Goal: Task Accomplishment & Management: Use online tool/utility

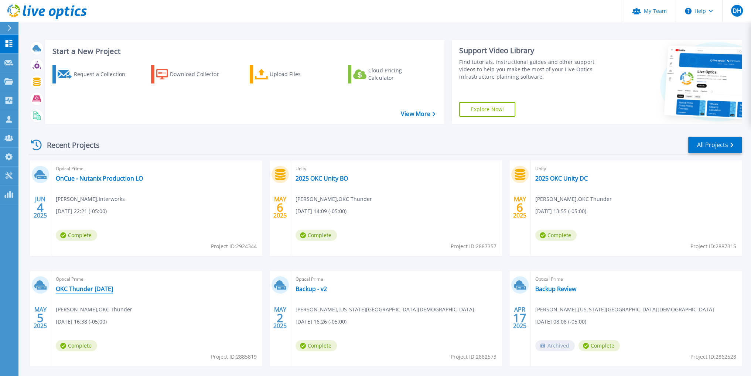
click at [94, 287] on link "OKC Thunder [DATE]" at bounding box center [84, 288] width 57 height 7
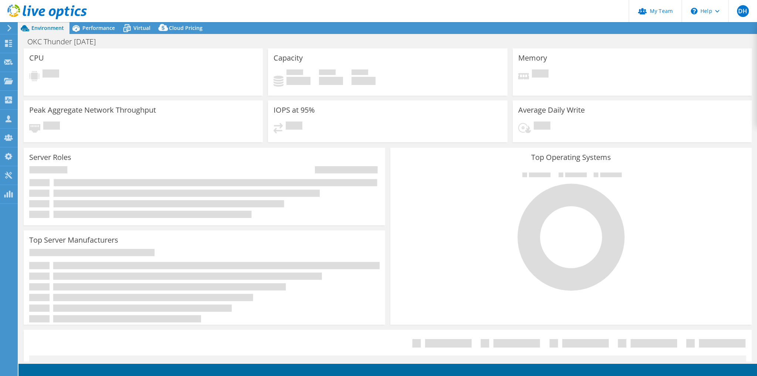
select select "USD"
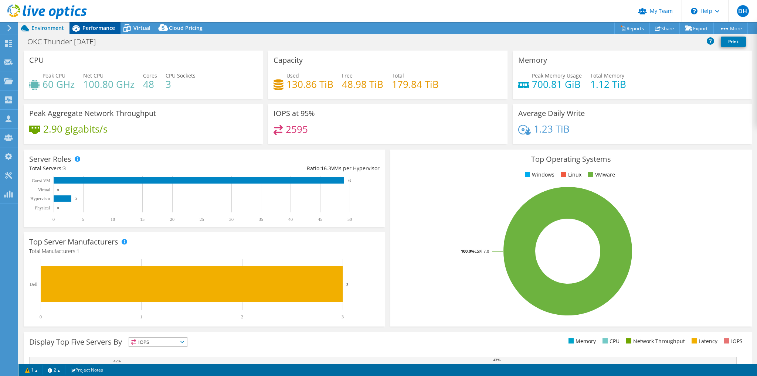
click at [101, 31] on span "Performance" at bounding box center [98, 27] width 33 height 7
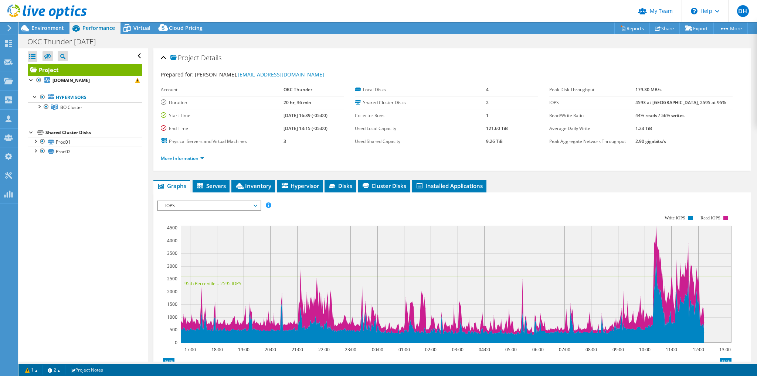
click at [11, 10] on icon at bounding box center [46, 11] width 79 height 15
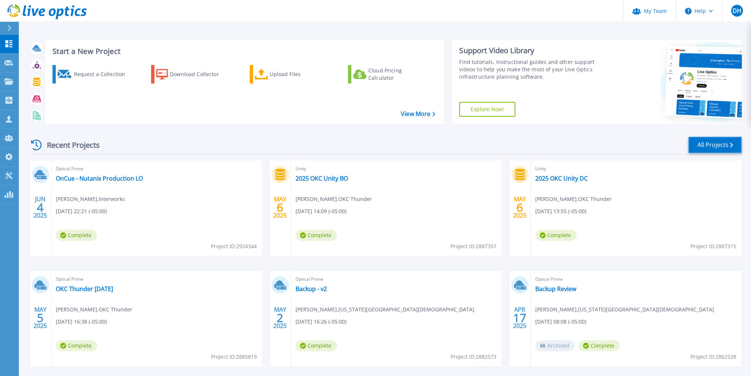
click at [702, 143] on link "All Projects" at bounding box center [715, 145] width 54 height 17
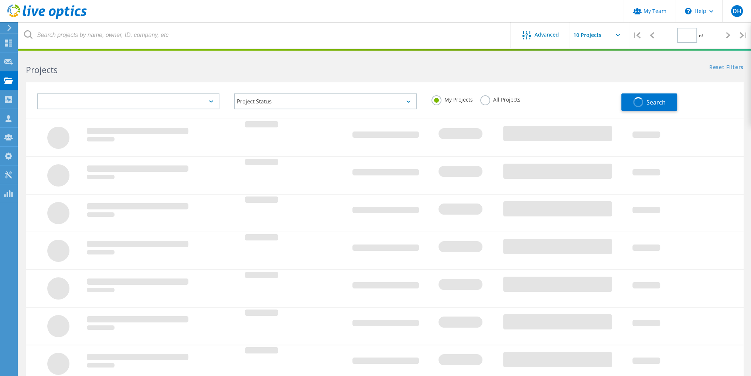
type input "1"
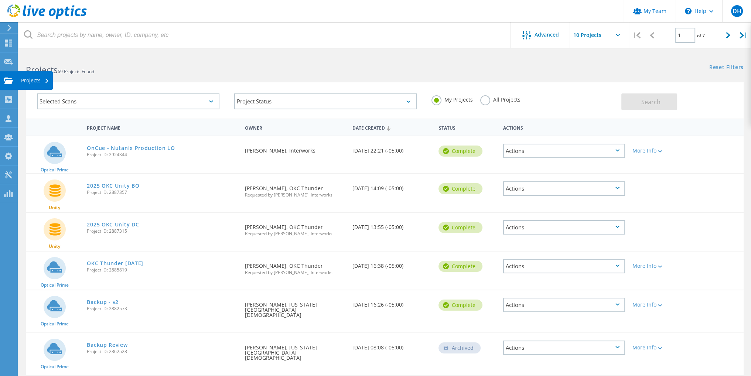
click at [40, 82] on div "Projects" at bounding box center [35, 80] width 28 height 5
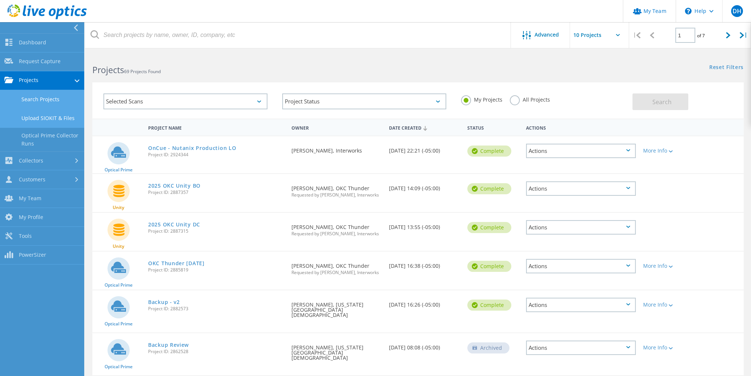
click at [55, 117] on link "Upload SIOKIT & Files" at bounding box center [42, 118] width 84 height 19
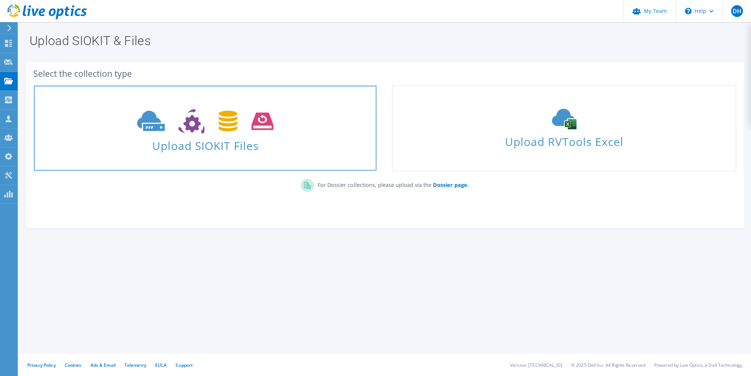
click at [248, 144] on span "Upload SIOKIT Files" at bounding box center [205, 144] width 343 height 16
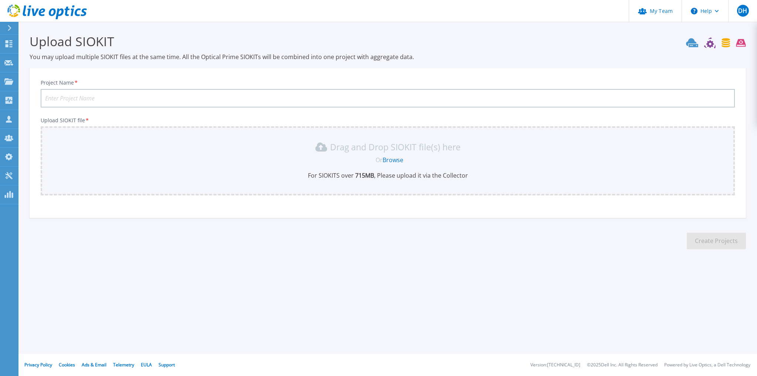
click at [388, 157] on link "Browse" at bounding box center [392, 160] width 21 height 8
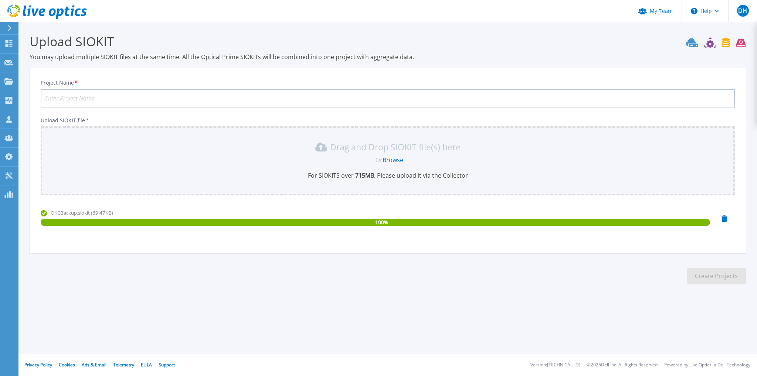
click at [129, 96] on input "Project Name *" at bounding box center [388, 98] width 694 height 18
type input "OKC Thunder Veeam"
click at [705, 281] on button "Create Projects" at bounding box center [716, 276] width 59 height 17
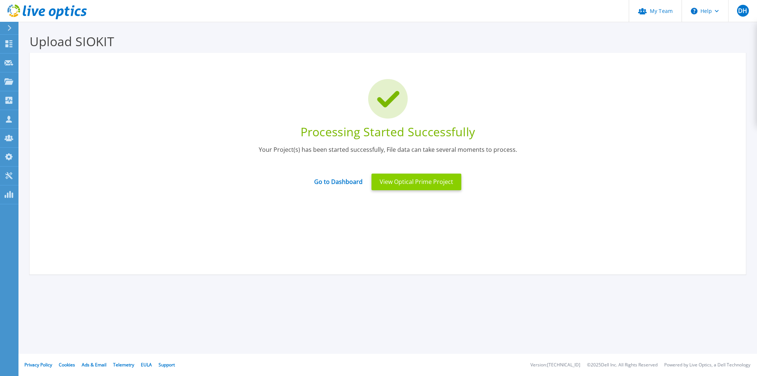
click at [396, 178] on button "View Optical Prime Project" at bounding box center [416, 182] width 90 height 17
